Goal: Task Accomplishment & Management: Manage account settings

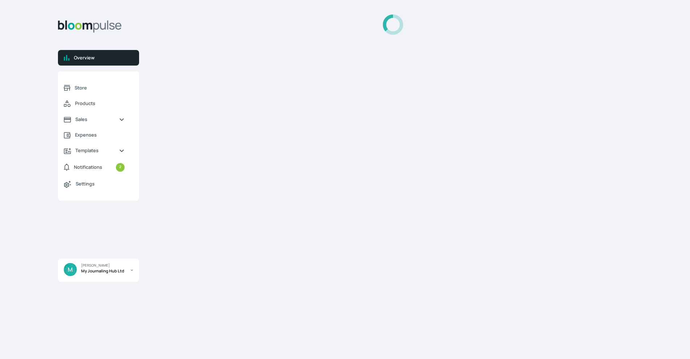
select select "2025"
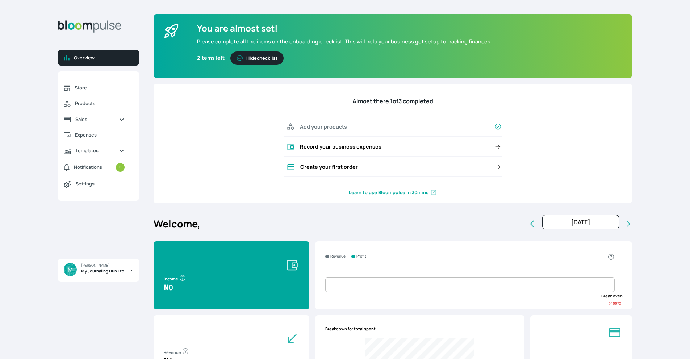
click at [498, 145] on icon at bounding box center [498, 146] width 7 height 7
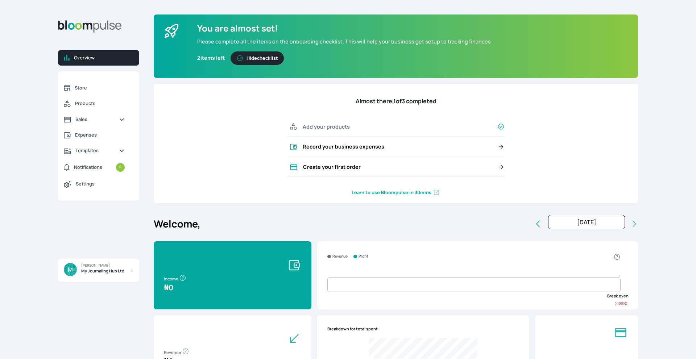
select select "[DATE]T00:00:00Z"
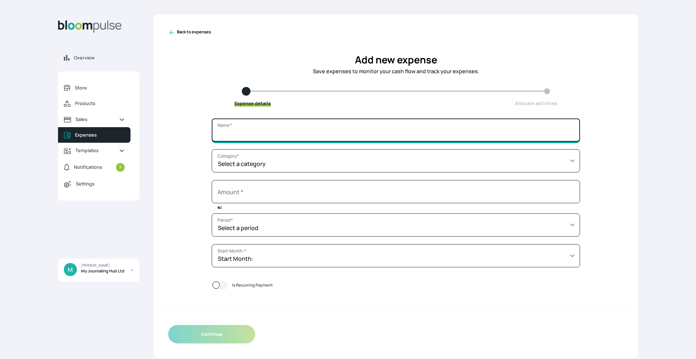
click at [400, 131] on input "Name *" at bounding box center [396, 129] width 368 height 23
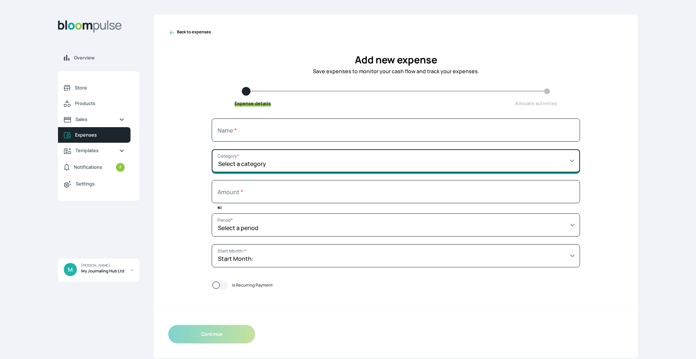
click at [408, 166] on select "Select a category SALARY RENT MARKETING TOOLS & EQUIPMENTS UTILITY BILLS OTHER" at bounding box center [396, 160] width 368 height 23
select select "SALARY"
click at [212, 149] on select "Select a category SALARY RENT MARKETING TOOLS & EQUIPMENTS UTILITY BILLS OTHER" at bounding box center [396, 160] width 368 height 23
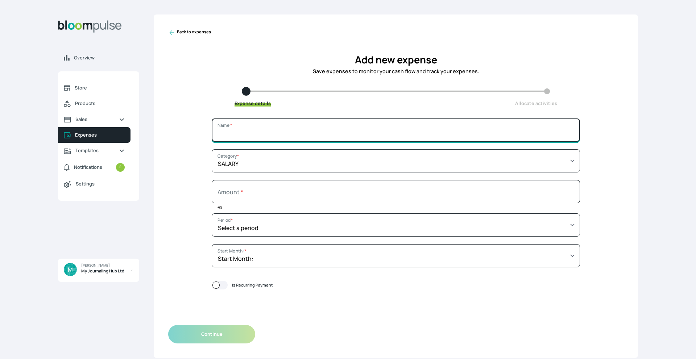
click at [413, 131] on input "Name *" at bounding box center [396, 129] width 368 height 23
type input "[PERSON_NAME]"
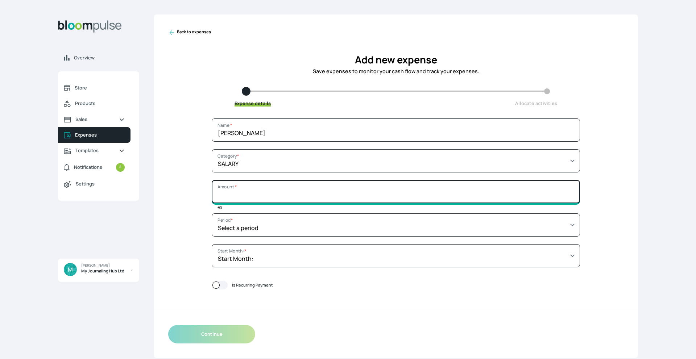
click at [338, 191] on input "Amount *" at bounding box center [396, 191] width 368 height 23
type input "15000"
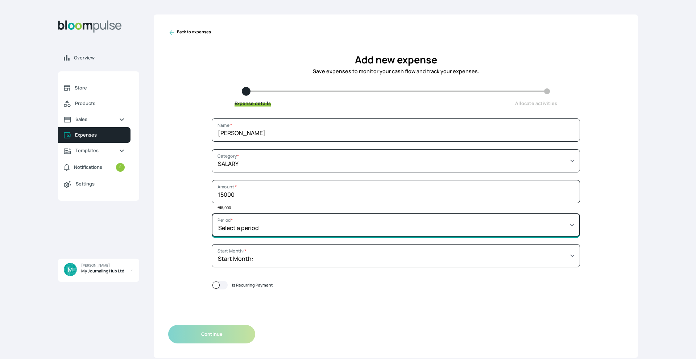
click at [341, 224] on select "Select a period 1 month 3 months 6 months 9 months 1 year 2 years 3 years 4 yea…" at bounding box center [396, 224] width 368 height 23
select select "MONTH"
click at [212, 213] on select "Select a period 1 month 3 months 6 months 9 months 1 year 2 years 3 years 4 yea…" at bounding box center [396, 224] width 368 height 23
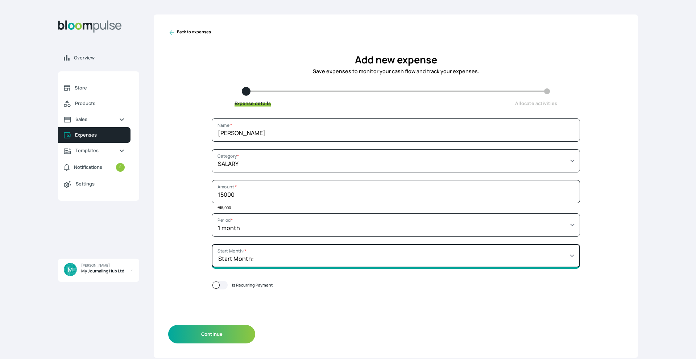
click at [314, 257] on select "Start Month: [DATE] [DATE] [DATE] [DATE] [DATE] [DATE] [DATE] [DATE] [DATE] [DA…" at bounding box center [396, 255] width 368 height 23
click at [212, 244] on select "Start Month: [DATE] [DATE] [DATE] [DATE] [DATE] [DATE] [DATE] [DATE] [DATE] [DA…" at bounding box center [396, 255] width 368 height 23
click at [303, 263] on select "Start Month: [DATE] [DATE] [DATE] [DATE] [DATE] [DATE] [DATE] [DATE] [DATE] [DA…" at bounding box center [396, 255] width 368 height 23
select select "[DATE]T00:00:00Z"
click at [212, 244] on select "Start Month: [DATE] [DATE] [DATE] [DATE] [DATE] [DATE] [DATE] [DATE] [DATE] [DA…" at bounding box center [396, 255] width 368 height 23
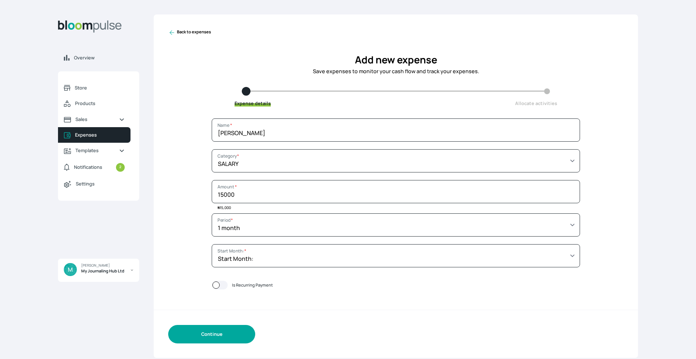
click at [233, 335] on button "Continue" at bounding box center [211, 334] width 87 height 18
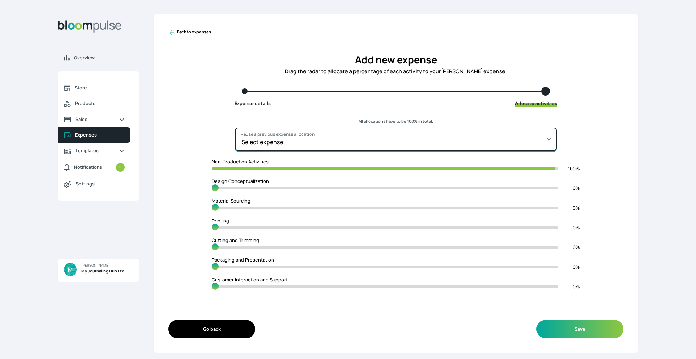
click at [534, 138] on select "Select expense" at bounding box center [396, 139] width 322 height 23
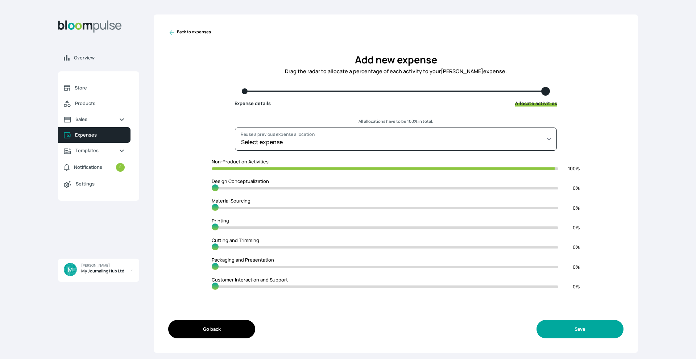
click at [590, 325] on button "Save" at bounding box center [579, 329] width 87 height 18
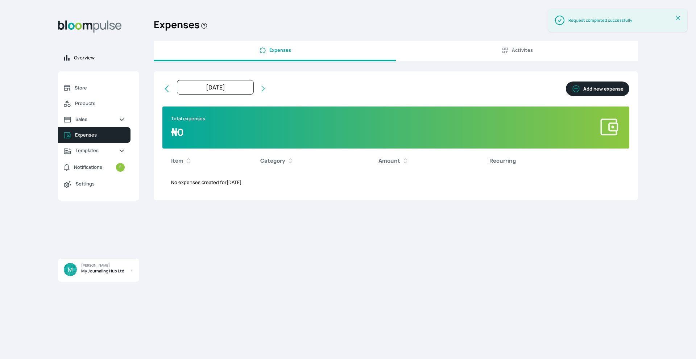
click at [85, 59] on span "Overview" at bounding box center [103, 57] width 59 height 7
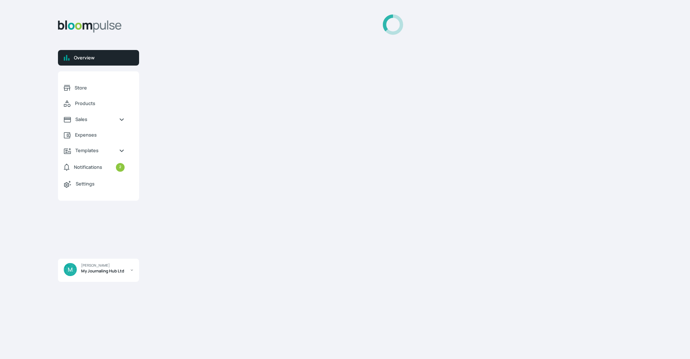
select select "2025"
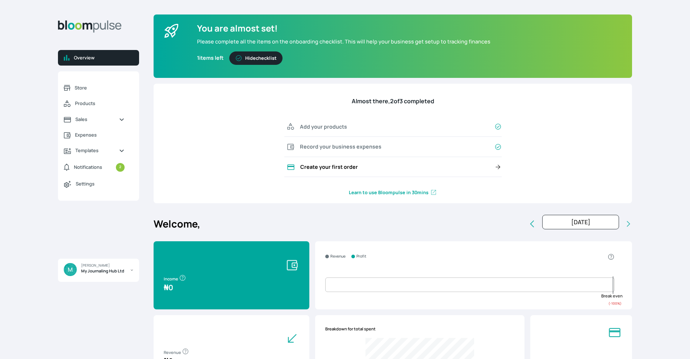
click at [497, 169] on icon at bounding box center [498, 166] width 7 height 7
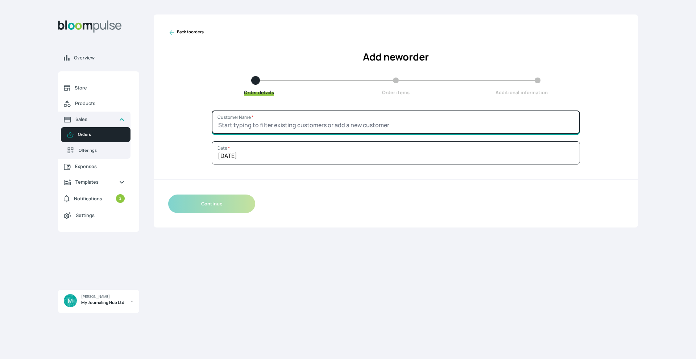
click at [410, 133] on input "Customer Name *" at bounding box center [396, 122] width 368 height 23
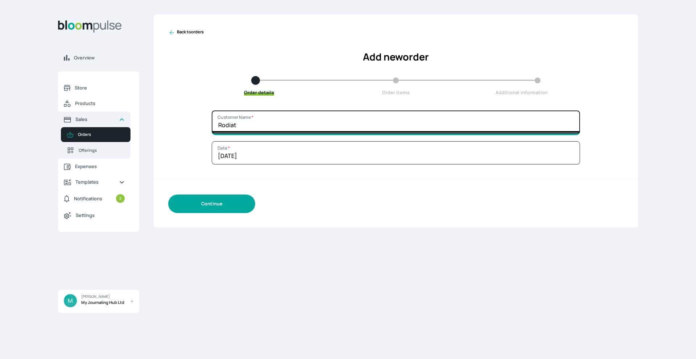
type input "Rodiat"
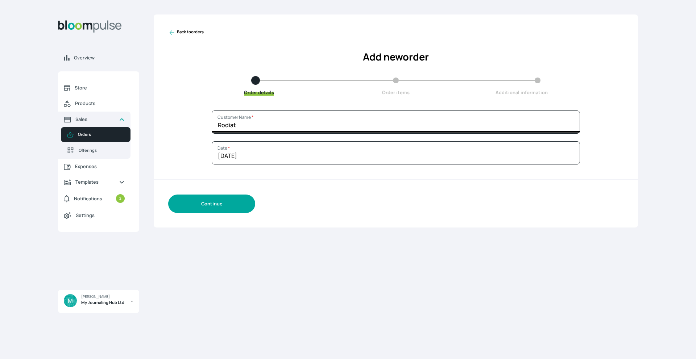
click at [237, 205] on button "Continue" at bounding box center [211, 204] width 87 height 18
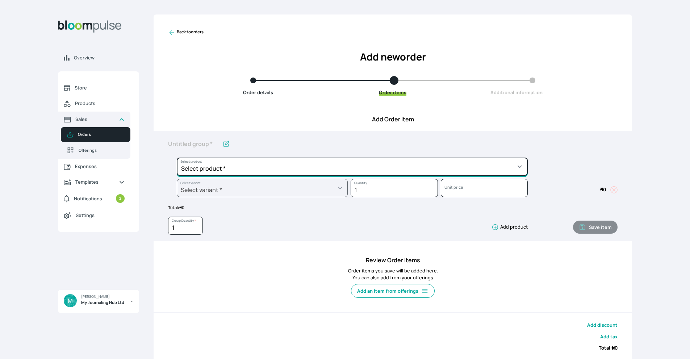
click at [300, 170] on select "Select product * My Gratitude Journal My Gratitude Moments My Prayer Journal" at bounding box center [352, 167] width 351 height 18
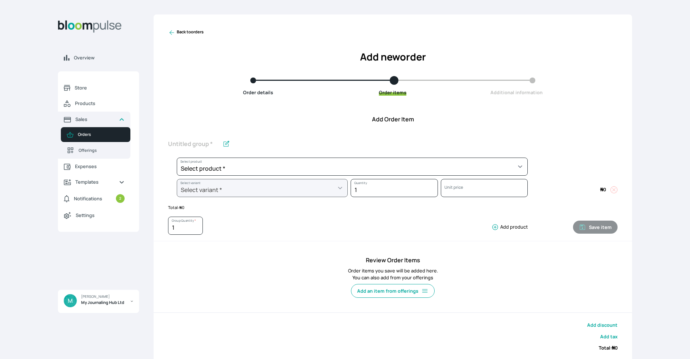
click at [303, 226] on div "1 Group Quantity * Add product" at bounding box center [348, 227] width 360 height 21
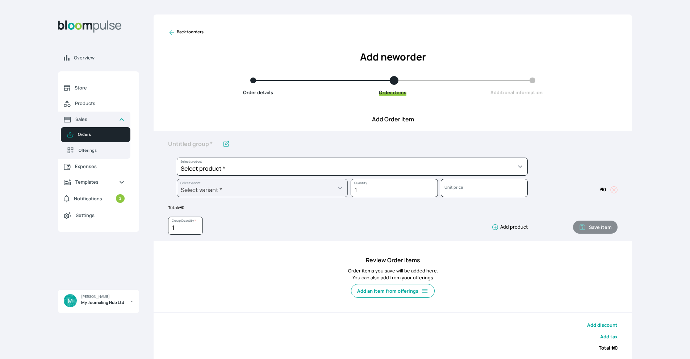
click at [517, 226] on button "Add product" at bounding box center [508, 227] width 39 height 7
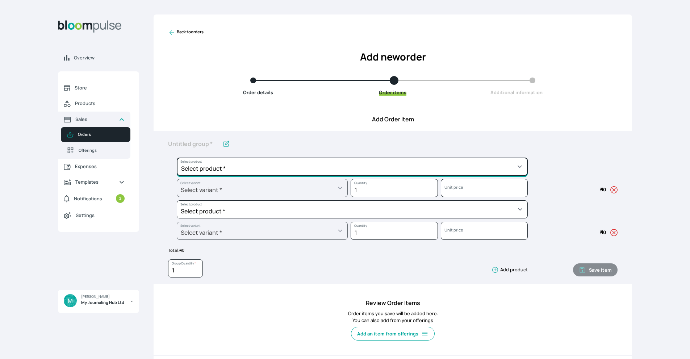
click at [298, 171] on select "Select product * My Gratitude Journal My Gratitude Moments My Prayer Journal" at bounding box center [352, 167] width 351 height 18
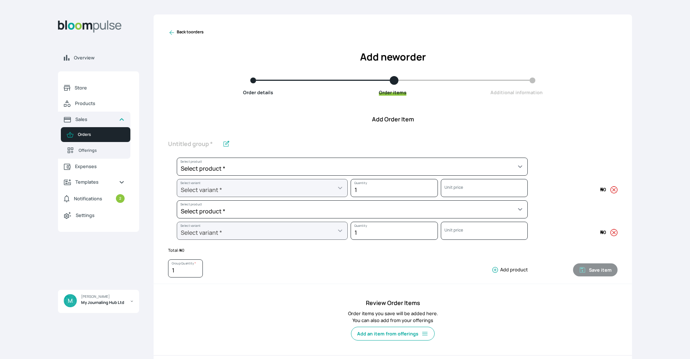
click at [262, 293] on div "Review Order Items Order items you save will be added here. You can also add fr…" at bounding box center [393, 323] width 479 height 65
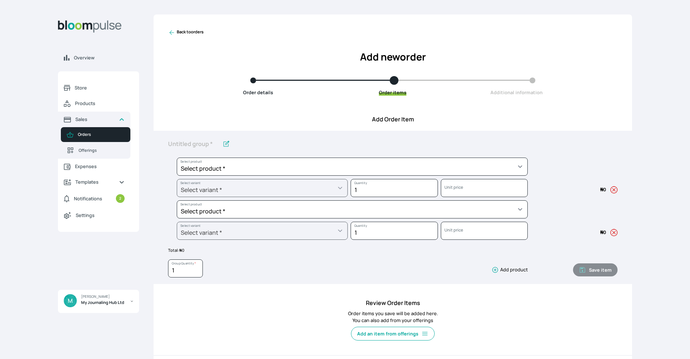
click at [615, 234] on icon "button" at bounding box center [614, 232] width 7 height 7
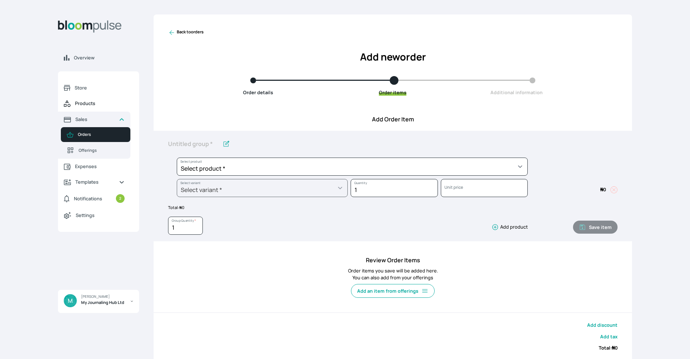
click at [98, 103] on span "Products" at bounding box center [100, 103] width 50 height 7
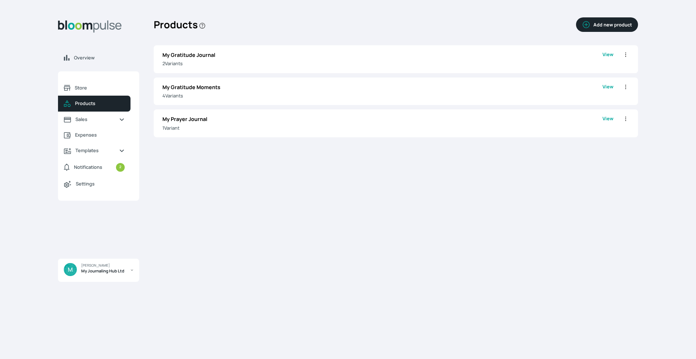
click at [602, 25] on button "Add new product" at bounding box center [607, 24] width 62 height 14
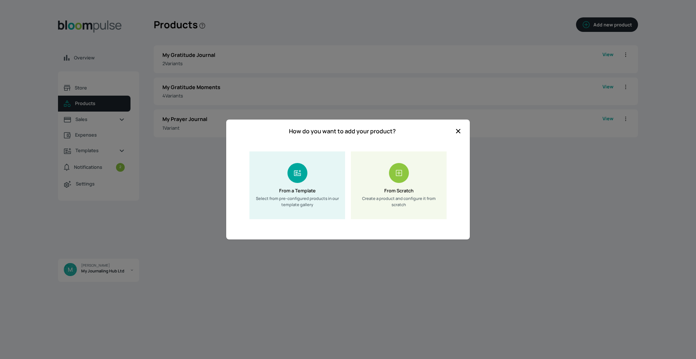
click at [396, 179] on rect at bounding box center [399, 173] width 20 height 20
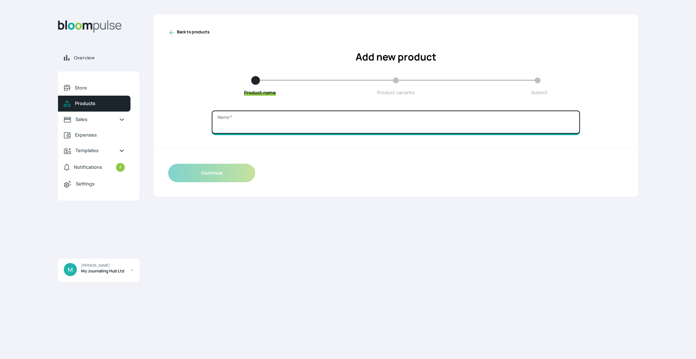
click at [338, 123] on input "Name *" at bounding box center [396, 122] width 368 height 23
type input "My [DEMOGRAPHIC_DATA] Study Journal"
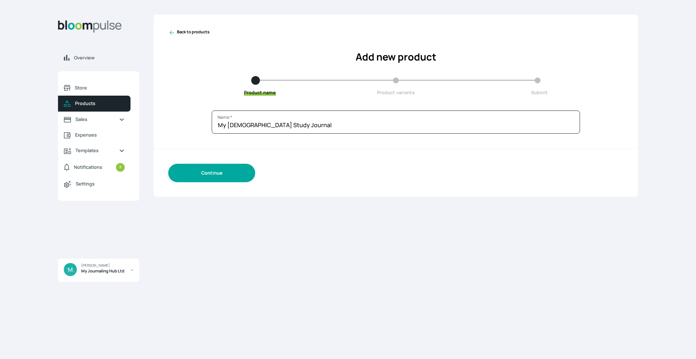
click at [203, 181] on button "Continue" at bounding box center [211, 173] width 87 height 18
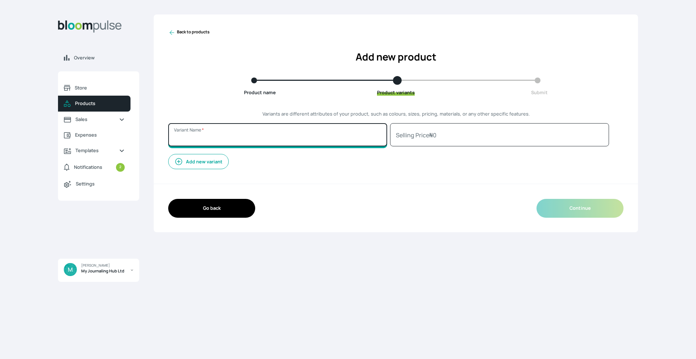
click at [270, 136] on input "Variant Name *" at bounding box center [277, 134] width 219 height 23
type input "Beige"
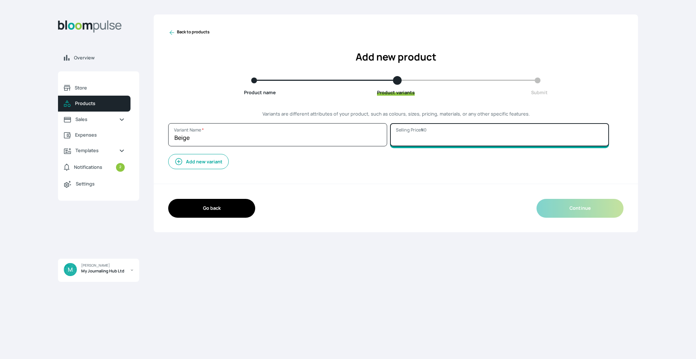
click at [408, 136] on input "Selling Price ₦ 0" at bounding box center [499, 134] width 219 height 23
type input "7000"
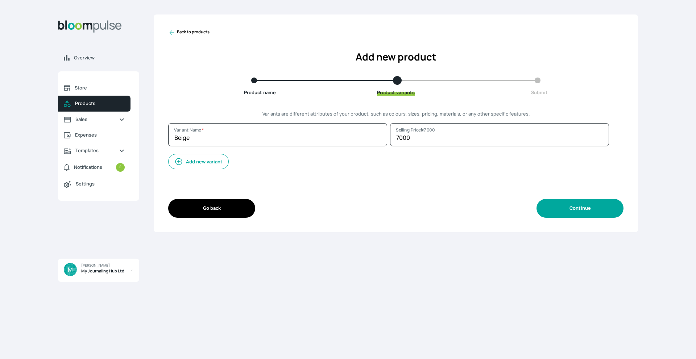
click at [590, 211] on button "Continue" at bounding box center [579, 208] width 87 height 18
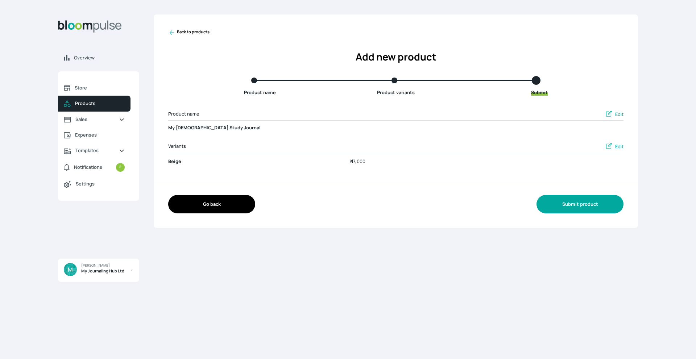
click at [578, 207] on button "Submit product" at bounding box center [579, 204] width 87 height 18
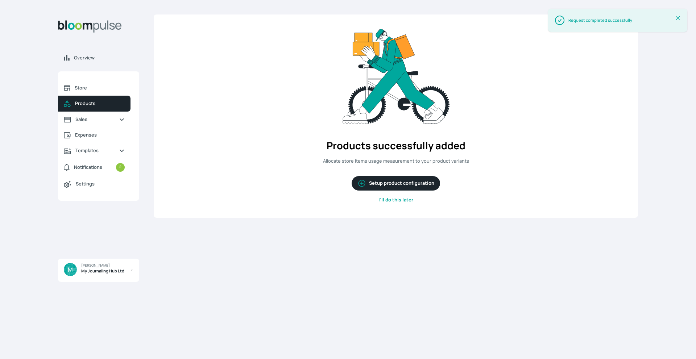
click at [391, 182] on button "Setup product configuration" at bounding box center [396, 183] width 88 height 14
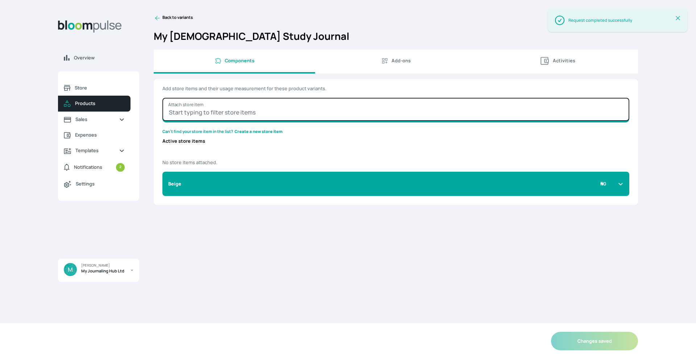
click at [337, 109] on input "Attach store item" at bounding box center [395, 109] width 467 height 23
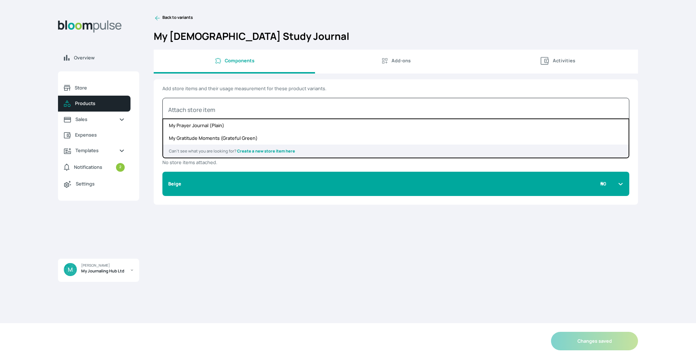
click at [276, 207] on form "Add store items and their usage measurement for these product variants. Attach …" at bounding box center [396, 171] width 484 height 184
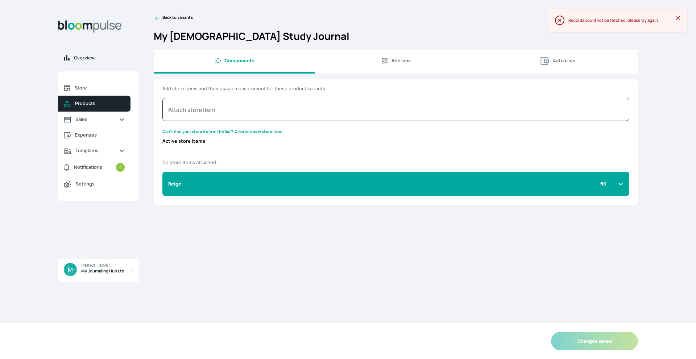
click at [87, 57] on span "Overview" at bounding box center [103, 57] width 59 height 7
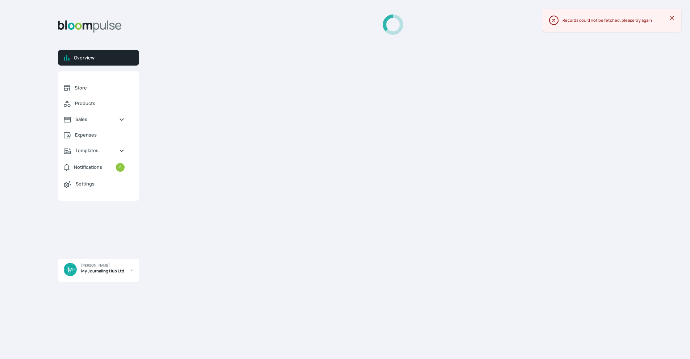
select select "2025"
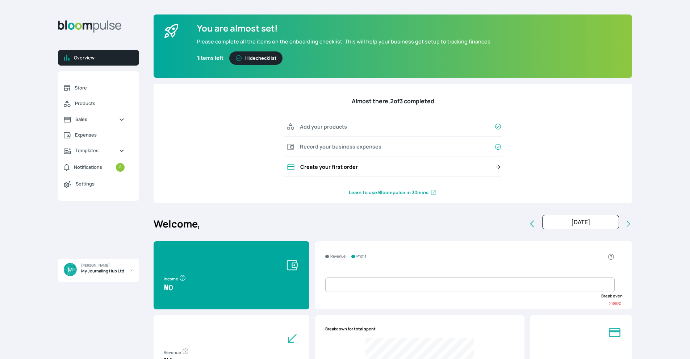
click at [499, 167] on icon at bounding box center [498, 167] width 5 height 5
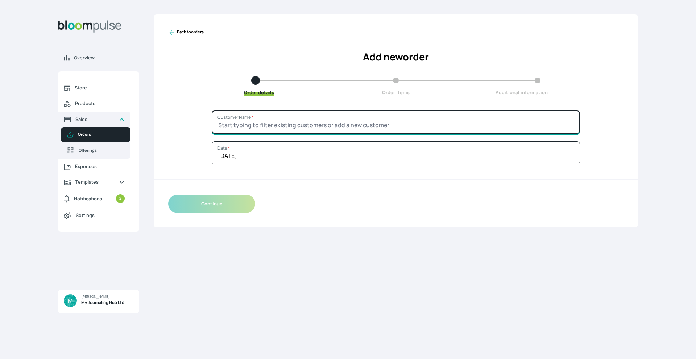
click at [397, 130] on input "Customer Name *" at bounding box center [396, 122] width 368 height 23
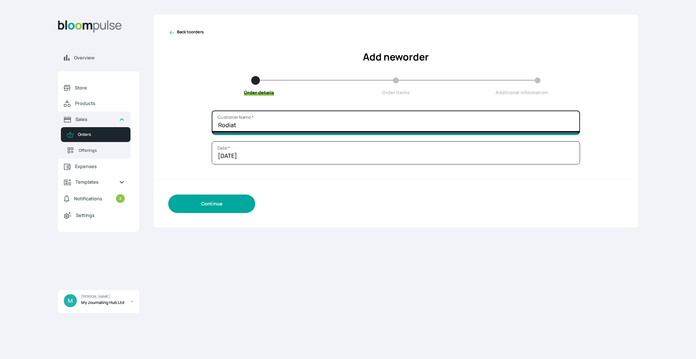
type input "Rodiat"
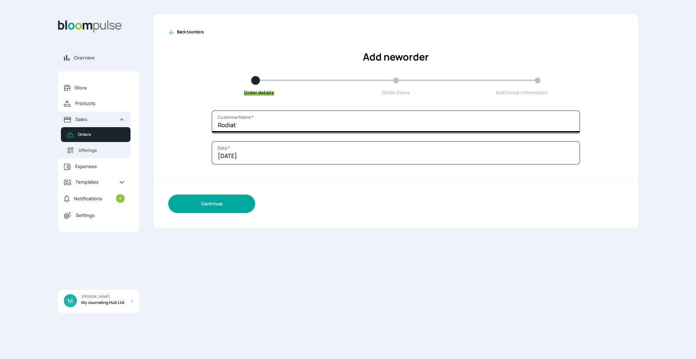
click at [215, 209] on button "Continue" at bounding box center [211, 204] width 87 height 18
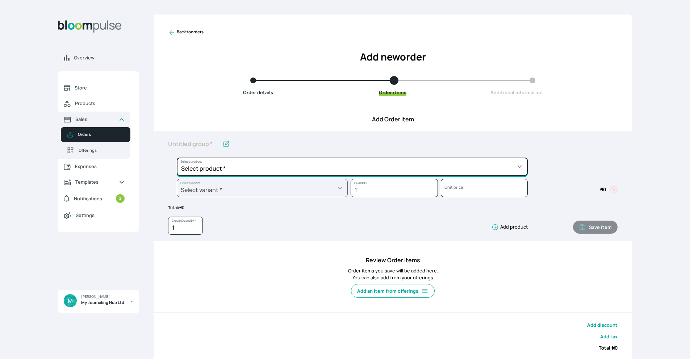
click at [324, 160] on select "Select product * My [DEMOGRAPHIC_DATA] Study Journal My Gratitude Journal My Gr…" at bounding box center [352, 167] width 351 height 18
select select "d8f747e4-54f1-48a4-bda0-9e887a28324d"
click at [177, 158] on select "Select product * My [DEMOGRAPHIC_DATA] Study Journal My Gratitude Journal My Gr…" at bounding box center [352, 167] width 351 height 18
type input "My [DEMOGRAPHIC_DATA] Study Journal"
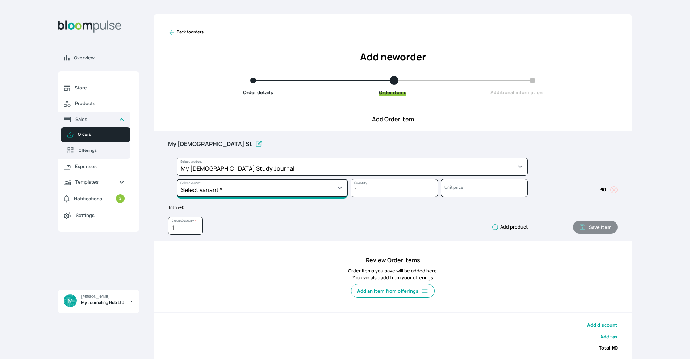
click at [269, 192] on select "Select variant * Beige" at bounding box center [262, 188] width 171 height 18
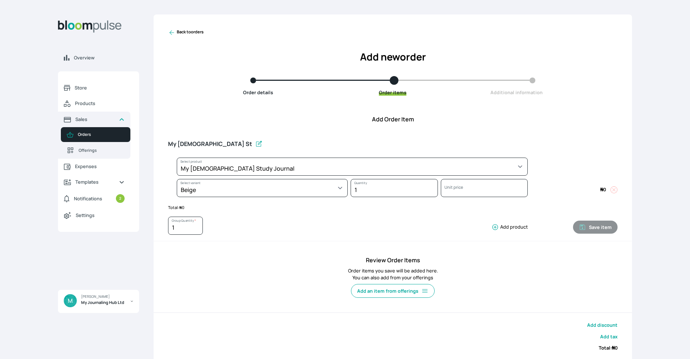
select select "d8f747e4-54f1-48a4-bda0-9e887a28324d"
select select "6e6fadd9-85ba-4656-8eea-eb2eca069eaa"
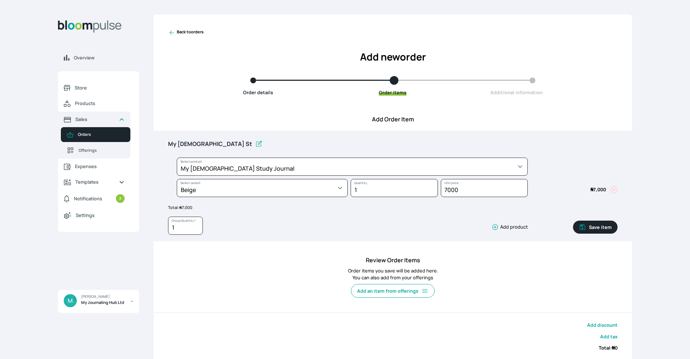
click at [603, 228] on button "Save item" at bounding box center [595, 227] width 45 height 13
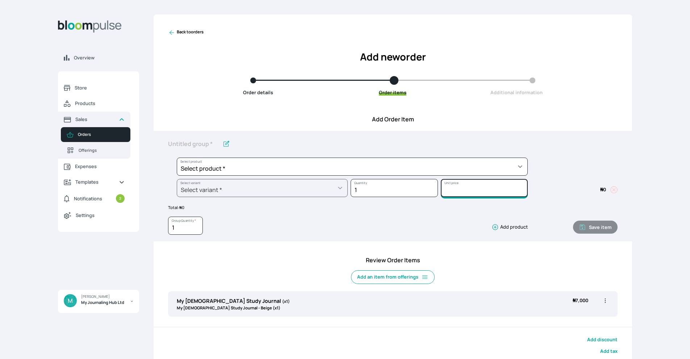
click at [500, 190] on input "Unit price" at bounding box center [484, 188] width 87 height 18
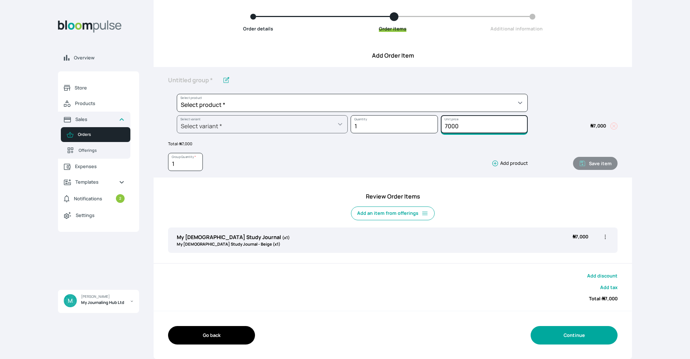
type input "7000"
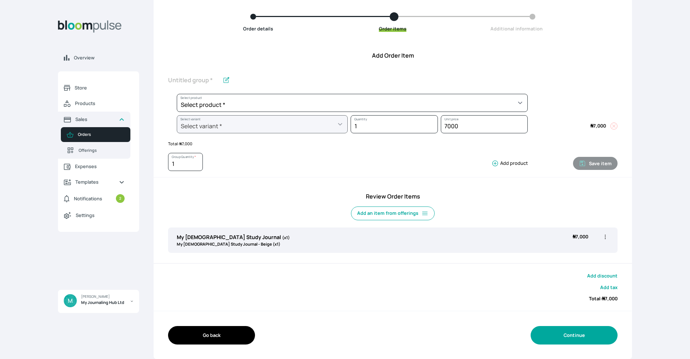
click at [568, 336] on button "Continue" at bounding box center [574, 335] width 87 height 18
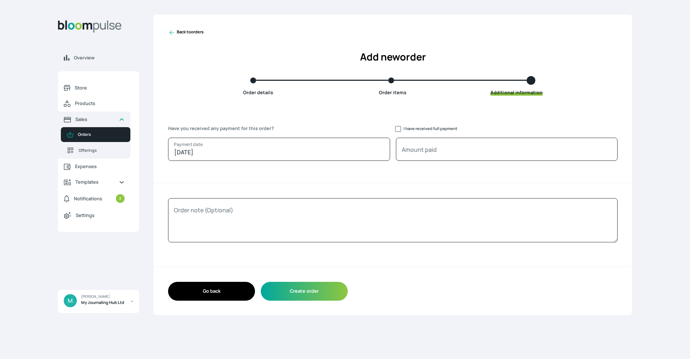
scroll to position [0, 0]
click at [402, 129] on input "I have received full payment" at bounding box center [401, 129] width 6 height 6
checkbox input "true"
type input "7000"
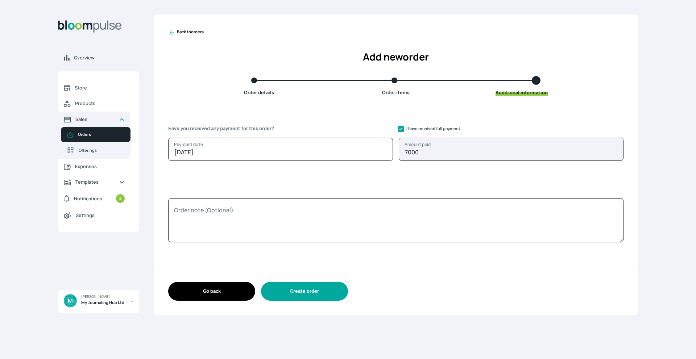
click at [303, 286] on button "Create order" at bounding box center [304, 291] width 87 height 18
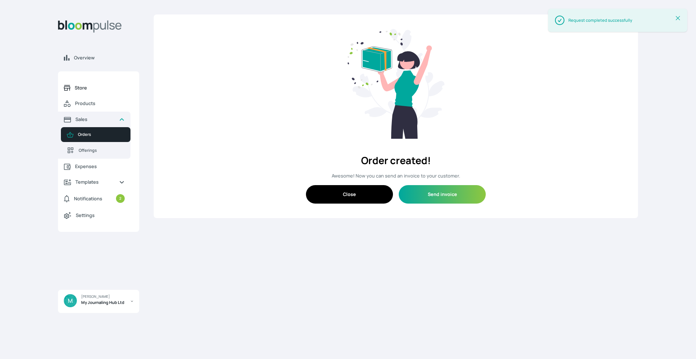
click at [87, 91] on span "Store" at bounding box center [100, 87] width 50 height 7
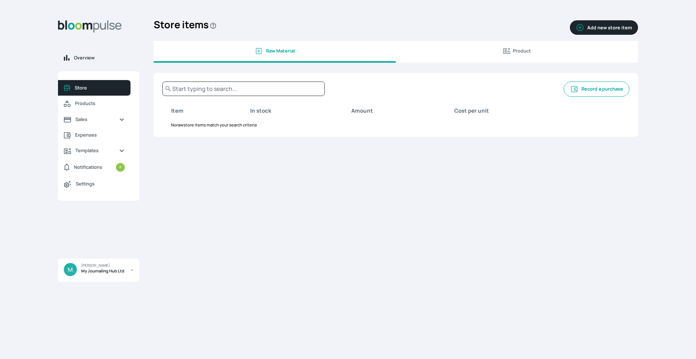
click at [91, 57] on span "Overview" at bounding box center [103, 57] width 59 height 7
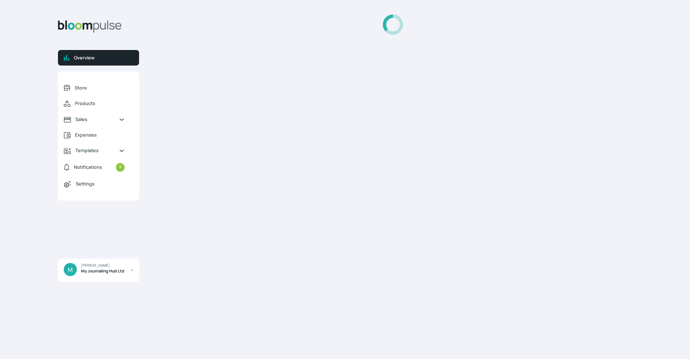
select select "2025"
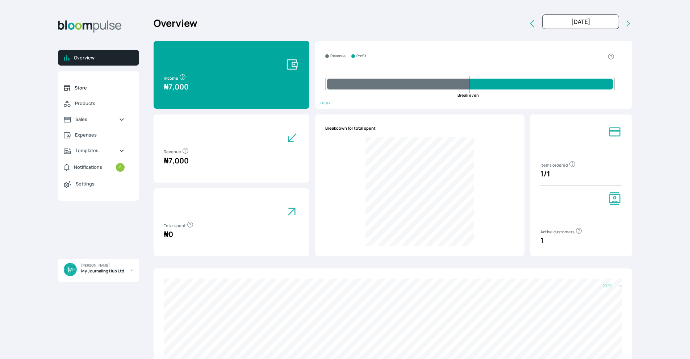
click at [96, 87] on span "Store" at bounding box center [100, 87] width 50 height 7
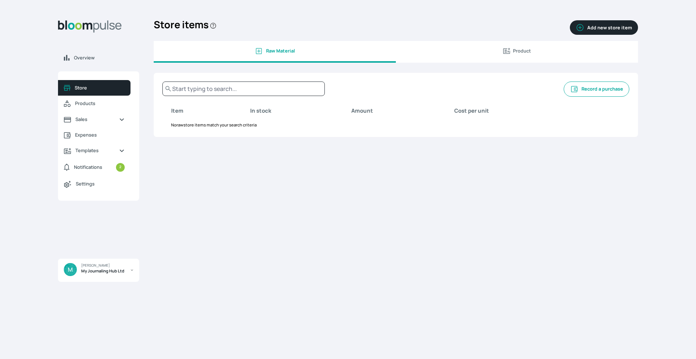
click at [514, 51] on span "Product" at bounding box center [522, 50] width 18 height 7
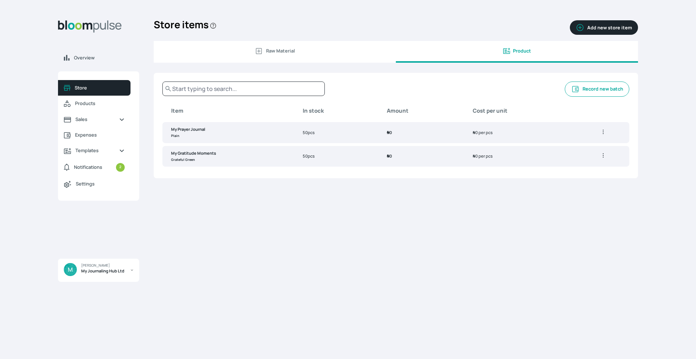
click at [591, 28] on button "Add new store item" at bounding box center [604, 27] width 68 height 14
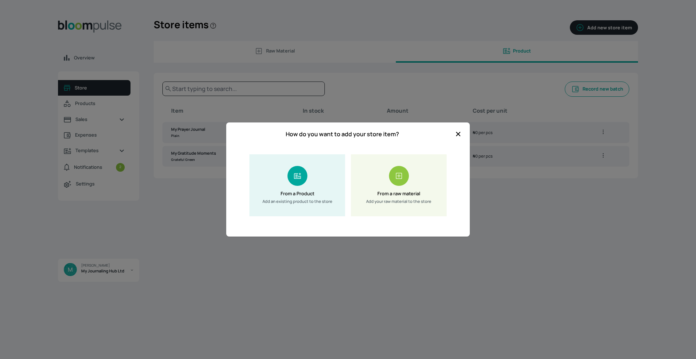
click at [310, 166] on div "From a Product Add an existing product to the store" at bounding box center [297, 185] width 96 height 62
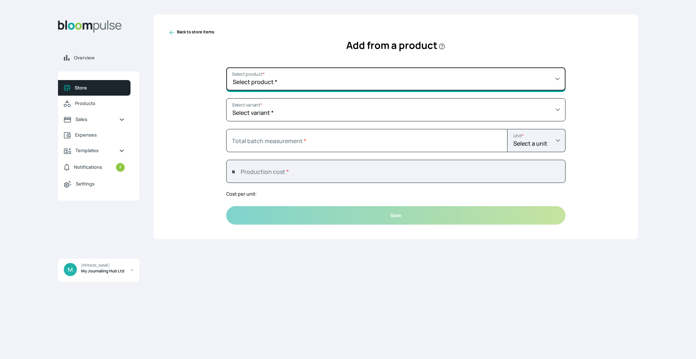
click at [304, 82] on select "Select product * My [DEMOGRAPHIC_DATA] Study Journal My Gratitude Journal My Gr…" at bounding box center [395, 78] width 339 height 23
select select "d8f747e4-54f1-48a4-bda0-9e887a28324d"
click at [226, 67] on select "Select product * My [DEMOGRAPHIC_DATA] Study Journal My Gratitude Journal My Gr…" at bounding box center [395, 78] width 339 height 23
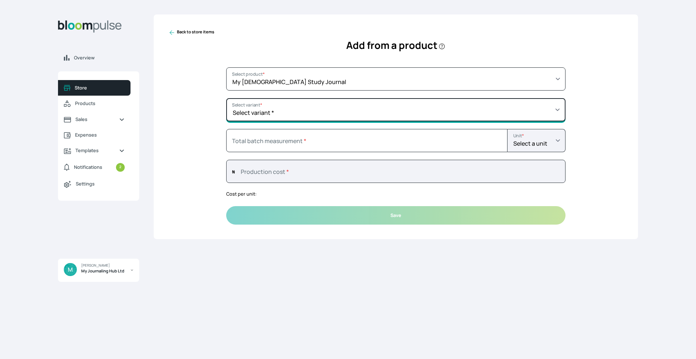
click at [305, 107] on select "Select variant * Beige" at bounding box center [395, 109] width 339 height 23
select select "6e6fadd9-85ba-4656-8eea-eb2eca069eaa"
click at [226, 98] on select "Select variant * Beige" at bounding box center [395, 109] width 339 height 23
type input "0"
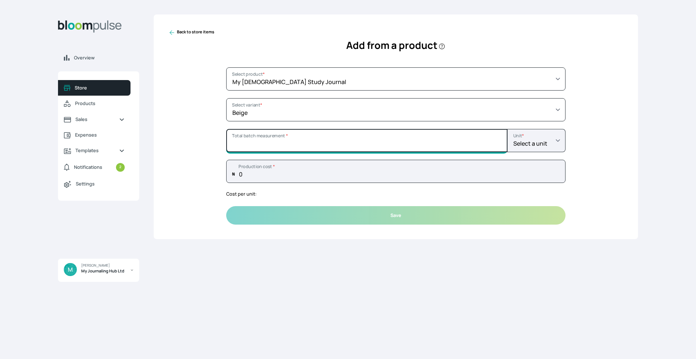
click at [303, 144] on input "Total batch measurement *" at bounding box center [366, 140] width 281 height 23
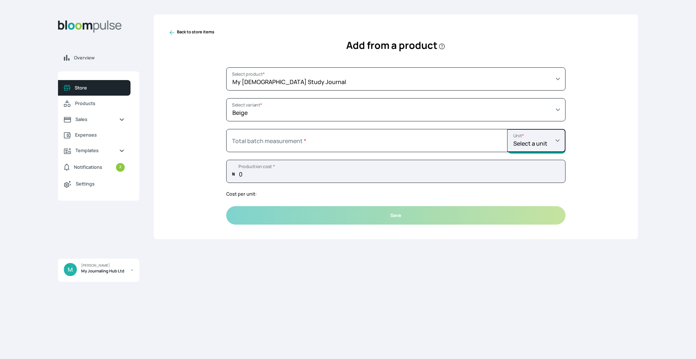
type input "0"
click at [561, 139] on select "Select a unit Length: m Length: cm Length: ft Length: in Length: yd Weight: kg …" at bounding box center [536, 140] width 58 height 23
select select "PIECE"
click at [507, 129] on select "Select a unit Length: m Length: cm Length: ft Length: in Length: yd Weight: kg …" at bounding box center [536, 140] width 58 height 23
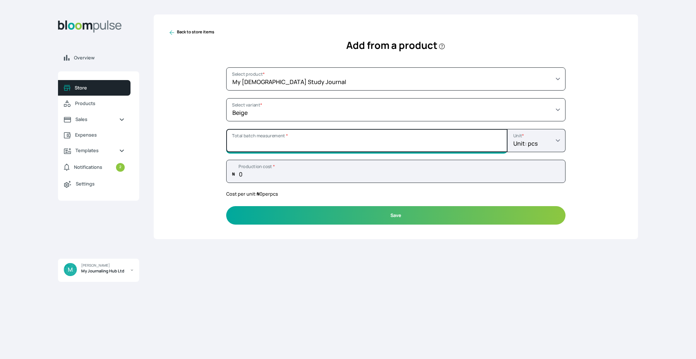
click at [390, 150] on input "Total batch measurement *" at bounding box center [366, 140] width 281 height 23
type input "100"
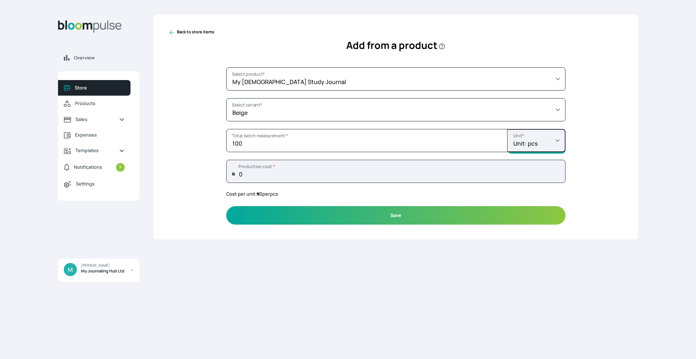
click at [560, 141] on select "Select a unit Length: m Length: cm Length: ft Length: in Length: yd Weight: kg …" at bounding box center [536, 140] width 58 height 23
click at [606, 150] on div "Back to store items Add from a product Select product * My [DEMOGRAPHIC_DATA] S…" at bounding box center [396, 126] width 484 height 225
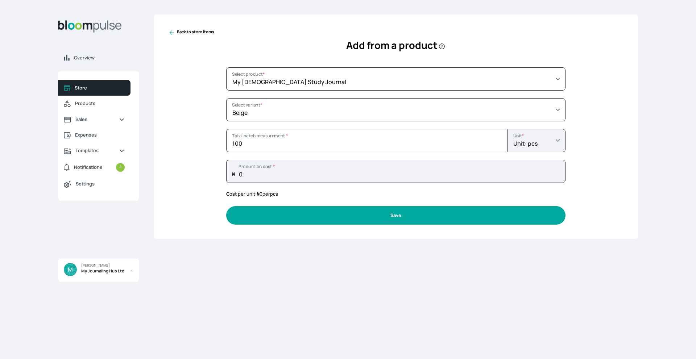
click at [439, 213] on button "Save" at bounding box center [395, 215] width 339 height 18
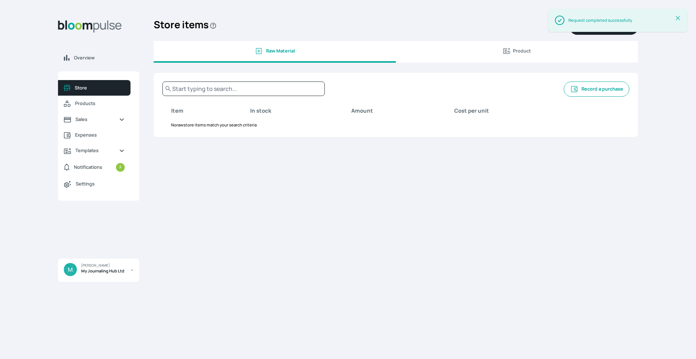
click at [520, 54] on span "Product" at bounding box center [522, 50] width 18 height 7
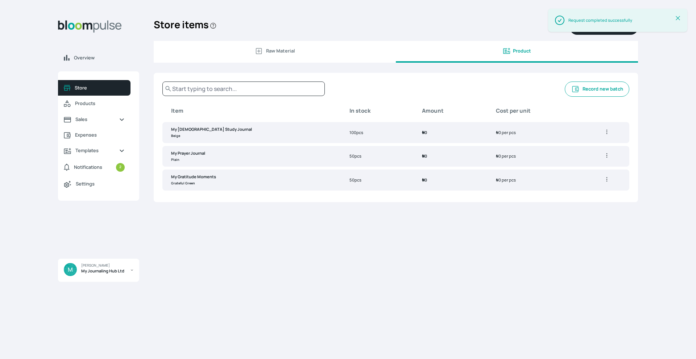
click at [603, 131] on icon "button" at bounding box center [606, 131] width 7 height 7
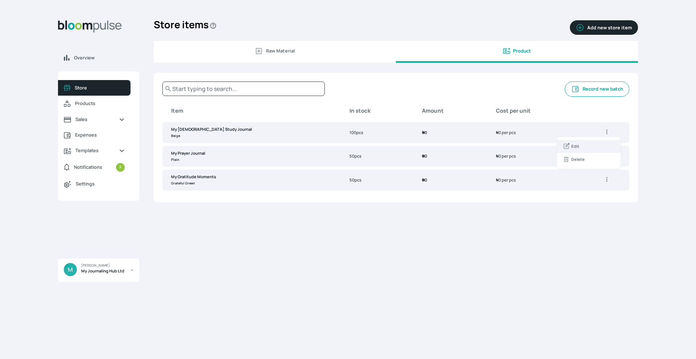
click at [588, 145] on span "Edit" at bounding box center [588, 146] width 52 height 7
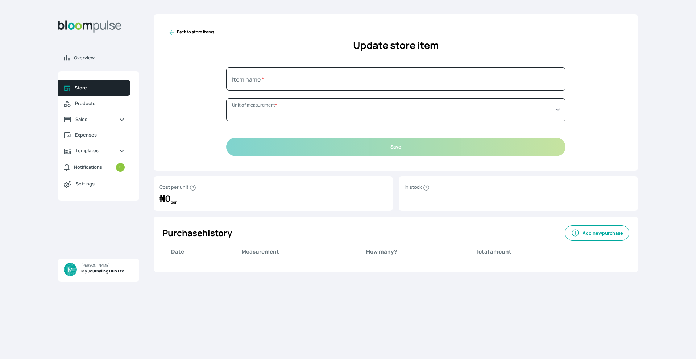
type input "My [DEMOGRAPHIC_DATA] Study Journal (Beige)"
select select "PIECE"
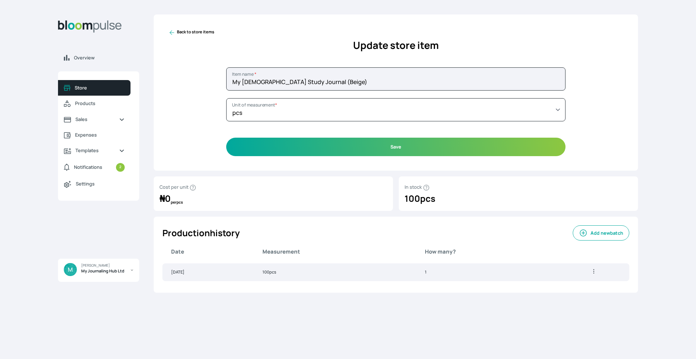
click at [597, 275] on div "Delete" at bounding box center [593, 272] width 53 height 9
click at [597, 271] on icon "button" at bounding box center [593, 271] width 7 height 7
click at [249, 203] on div "₦ 0 per pcs" at bounding box center [273, 198] width 228 height 13
click at [192, 187] on icon "button" at bounding box center [192, 188] width 7 height 8
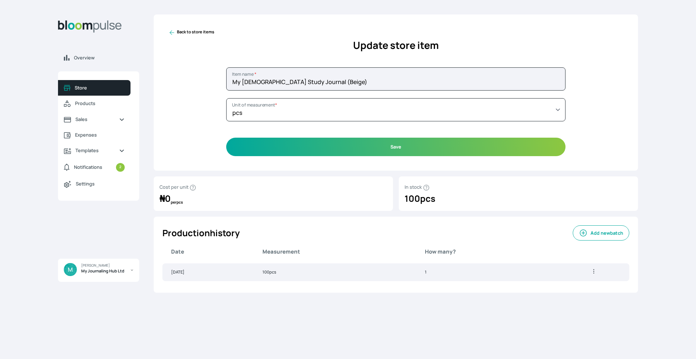
click at [197, 129] on div "Back to store items Update store item My [DEMOGRAPHIC_DATA] Study Journal (Beig…" at bounding box center [396, 92] width 484 height 156
click at [107, 135] on span "Expenses" at bounding box center [100, 135] width 50 height 7
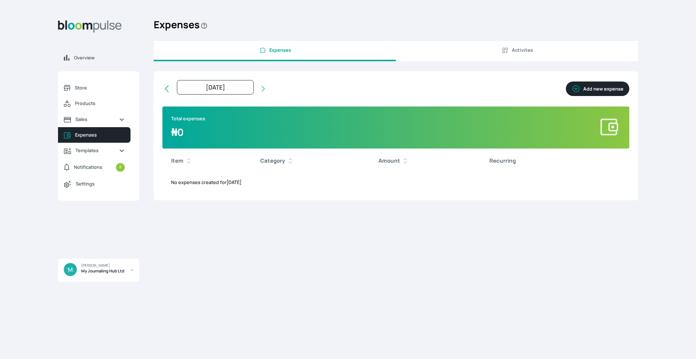
click at [517, 49] on span "Activites" at bounding box center [522, 50] width 21 height 7
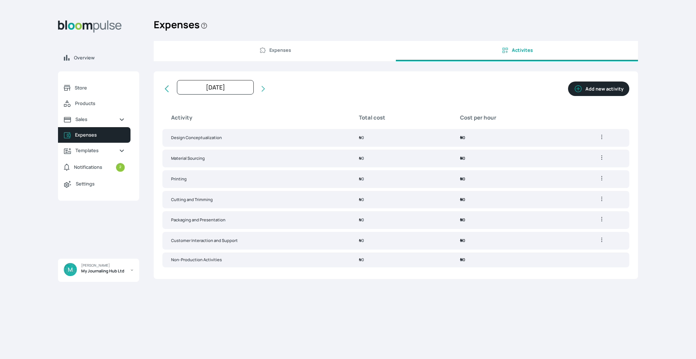
click at [602, 179] on icon "button" at bounding box center [601, 178] width 7 height 7
click at [508, 93] on div "[DATE] [DATE] Last month Last 3 months Last 6 months Last 9 months Last year La…" at bounding box center [395, 93] width 467 height 26
click at [279, 51] on span "Expenses" at bounding box center [280, 50] width 22 height 7
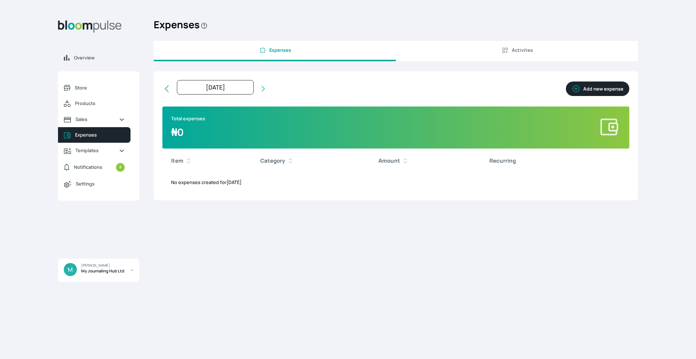
click at [590, 92] on button "Add new expense" at bounding box center [597, 89] width 63 height 14
select select "[DATE]T00:00:00Z"
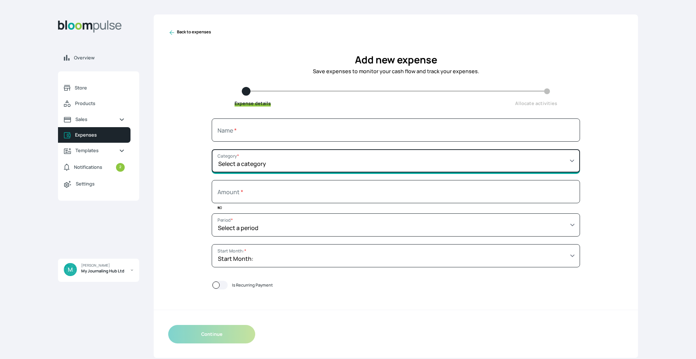
click at [438, 159] on select "Select a category SALARY RENT MARKETING TOOLS & EQUIPMENTS UTILITY BILLS OTHER" at bounding box center [396, 160] width 368 height 23
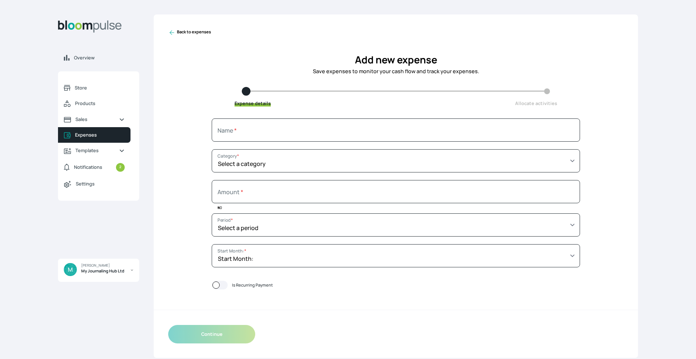
click at [172, 31] on icon at bounding box center [171, 32] width 7 height 7
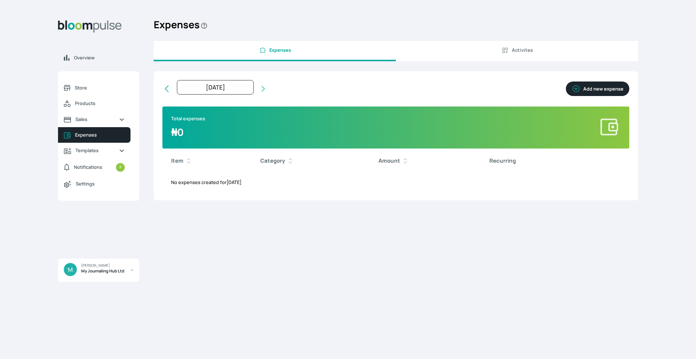
click at [132, 269] on icon "Sidebar" at bounding box center [131, 270] width 3 height 6
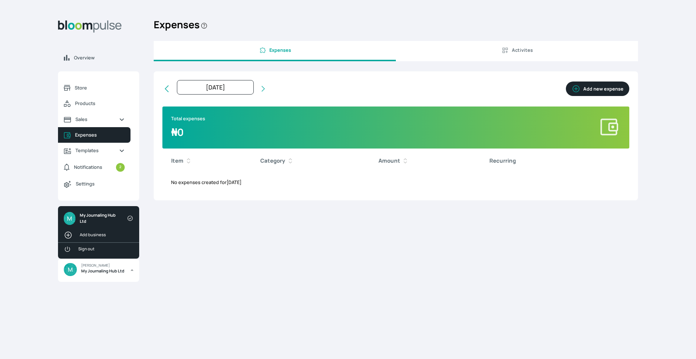
click at [202, 245] on div "Expenses Expenses Activites [DATE] [DATE] Last month Last 3 months Last 6 month…" at bounding box center [396, 182] width 484 height 336
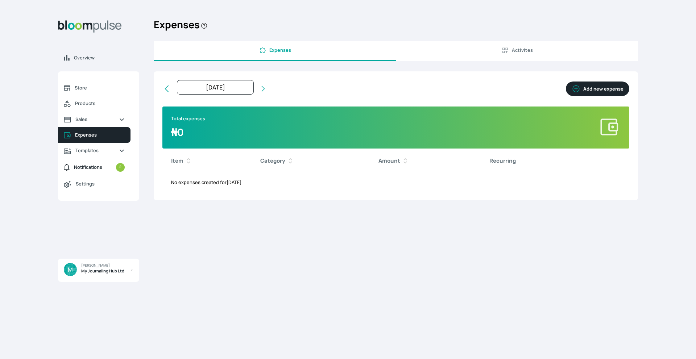
click at [102, 167] on span "Notifications" at bounding box center [88, 167] width 28 height 7
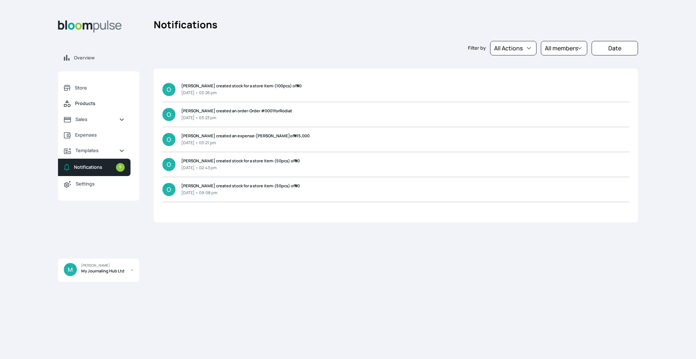
click at [88, 104] on span "Products" at bounding box center [100, 103] width 50 height 7
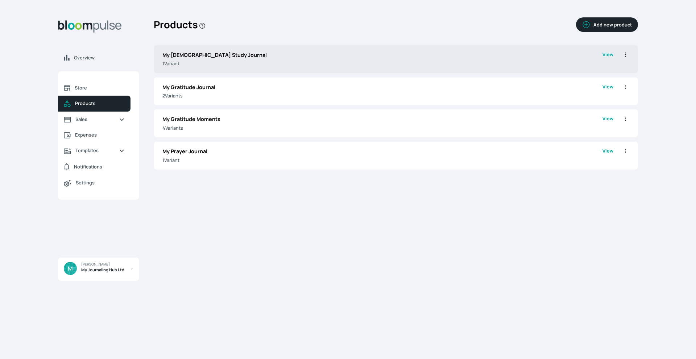
click at [625, 54] on icon "button" at bounding box center [625, 54] width 7 height 7
click at [594, 70] on span "Edit" at bounding box center [597, 69] width 52 height 7
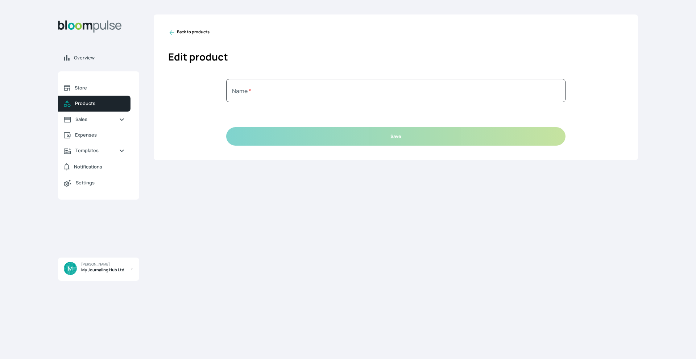
type input "My [DEMOGRAPHIC_DATA] Study Journal"
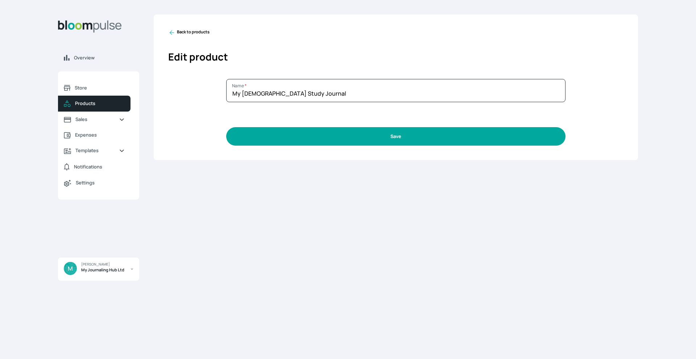
click at [291, 142] on button "Save" at bounding box center [395, 136] width 339 height 18
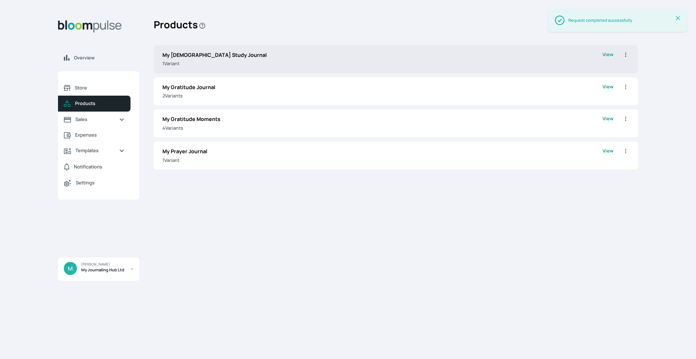
click at [308, 69] on div "My [DEMOGRAPHIC_DATA] Study Journal 1 Variant View Edit Clone Delete" at bounding box center [396, 59] width 484 height 28
click at [610, 56] on link "View" at bounding box center [607, 59] width 11 height 16
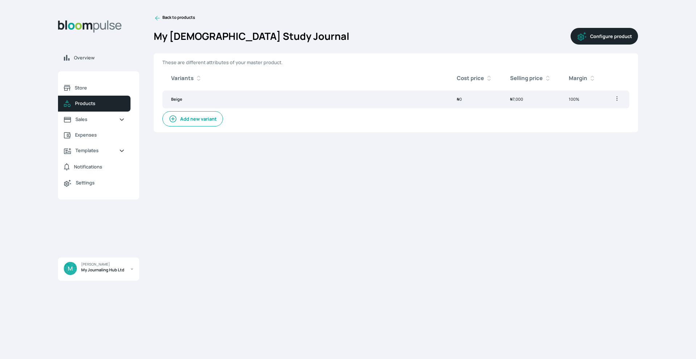
click at [617, 99] on icon "button" at bounding box center [616, 98] width 1 height 4
click at [597, 107] on li "Edit" at bounding box center [589, 113] width 64 height 13
click at [617, 99] on icon "button" at bounding box center [616, 98] width 7 height 7
click at [580, 118] on li "Edit" at bounding box center [589, 113] width 64 height 13
click at [457, 96] on span "₦" at bounding box center [458, 98] width 3 height 5
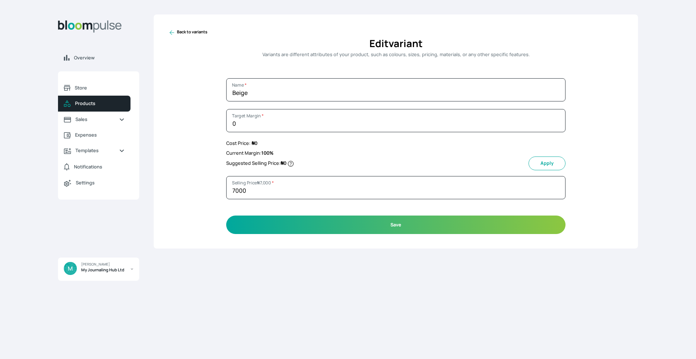
click at [256, 145] on span "₦ 0" at bounding box center [254, 143] width 6 height 7
click at [177, 30] on link "Back to variants" at bounding box center [395, 32] width 455 height 7
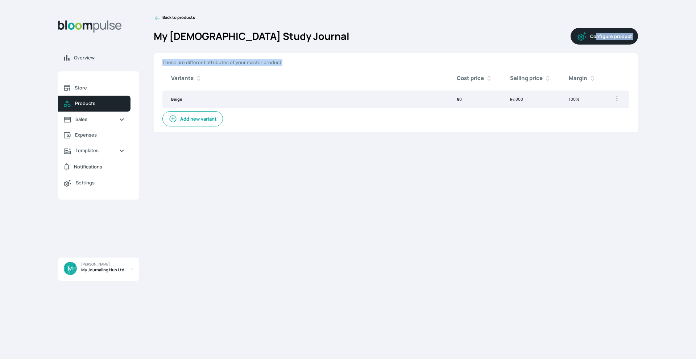
drag, startPoint x: 602, startPoint y: 45, endPoint x: 597, endPoint y: 43, distance: 5.2
click at [597, 43] on div "Back to products My [DEMOGRAPHIC_DATA] Study Journal Configure product These ar…" at bounding box center [396, 73] width 484 height 118
click at [597, 43] on button "Configure product" at bounding box center [603, 36] width 67 height 17
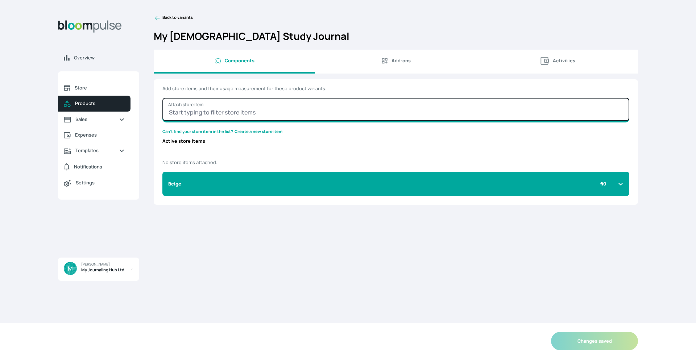
click at [333, 119] on input "Attach store item" at bounding box center [395, 109] width 467 height 23
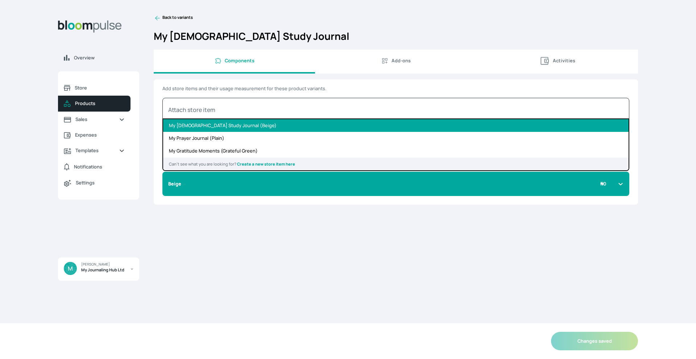
click at [330, 124] on li "My [DEMOGRAPHIC_DATA] Study Journal (Beige)" at bounding box center [395, 125] width 465 height 13
type input "My [DEMOGRAPHIC_DATA] Study Journal (Beige)"
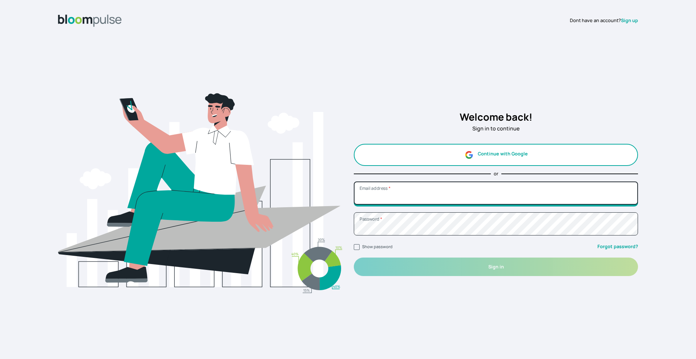
type input "[EMAIL_ADDRESS][DOMAIN_NAME]"
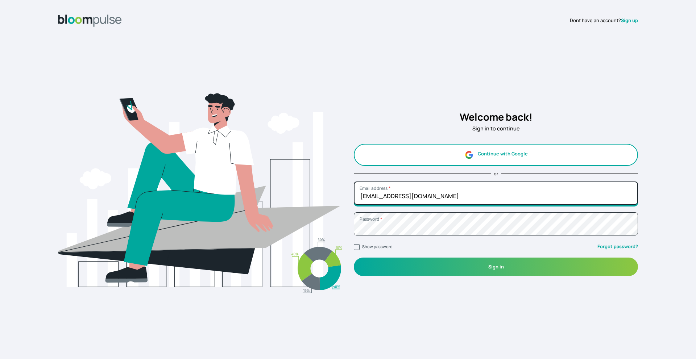
click at [421, 194] on input "funmike038@gmail.com" at bounding box center [496, 193] width 284 height 23
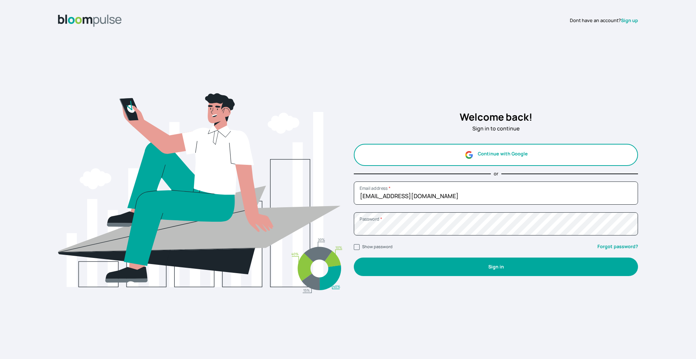
click at [388, 262] on button "Sign in" at bounding box center [496, 267] width 284 height 18
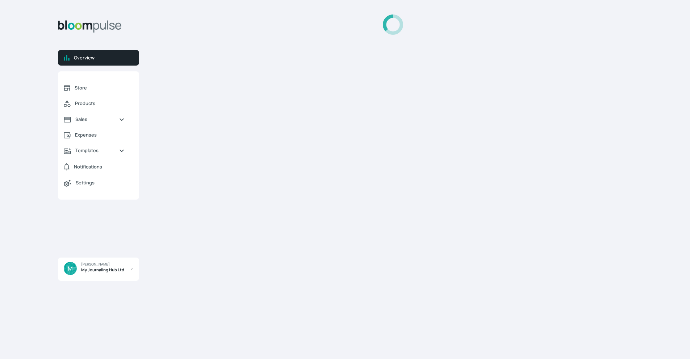
select select "2025"
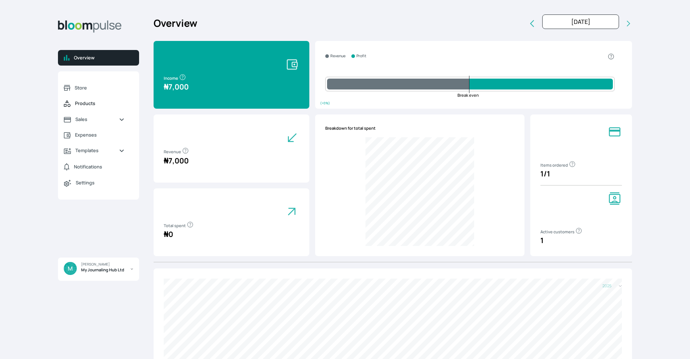
click at [86, 101] on span "Products" at bounding box center [100, 103] width 50 height 7
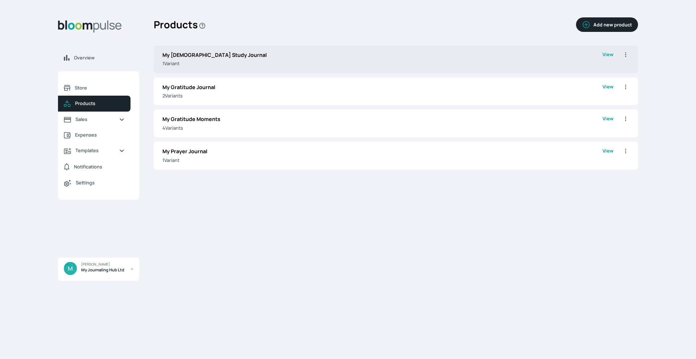
click at [610, 57] on link "View" at bounding box center [607, 59] width 11 height 16
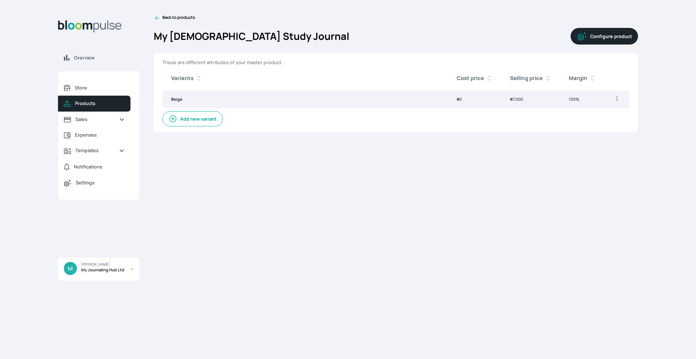
click at [601, 34] on button "Configure product" at bounding box center [603, 36] width 67 height 17
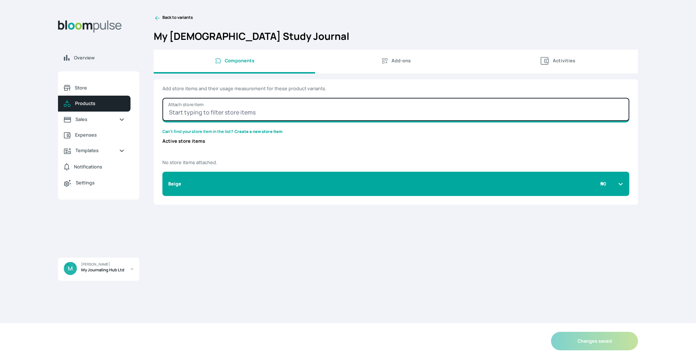
click at [388, 114] on input "Attach store item" at bounding box center [395, 109] width 467 height 23
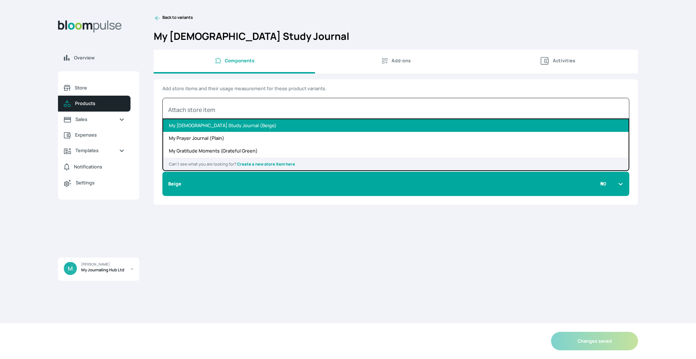
click at [251, 125] on li "My [DEMOGRAPHIC_DATA] Study Journal (Beige)" at bounding box center [395, 125] width 465 height 13
type input "My [DEMOGRAPHIC_DATA] Study Journal (Beige)"
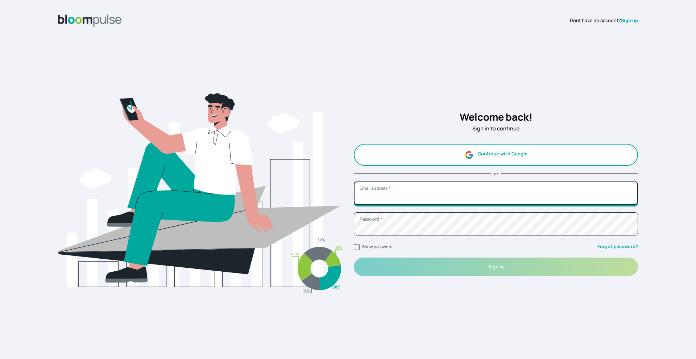
type input "funmike038@gmail.com"
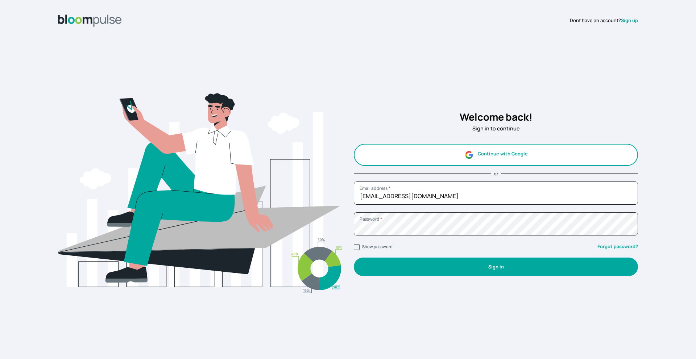
click at [496, 273] on button "Sign in" at bounding box center [496, 267] width 284 height 18
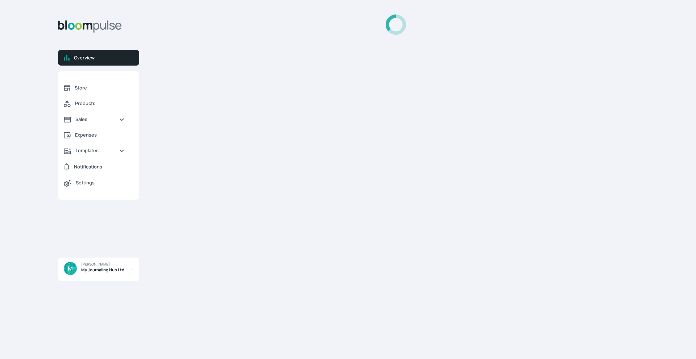
select select "2025"
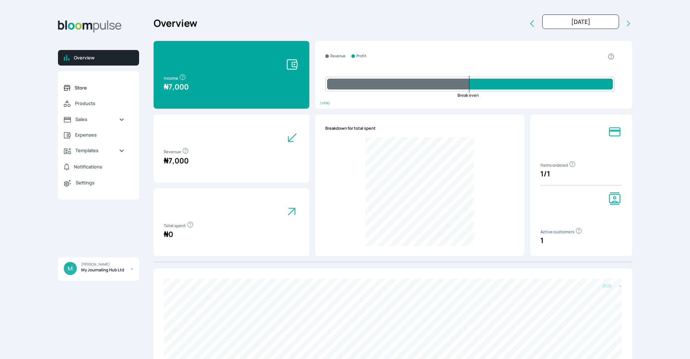
click at [88, 88] on span "Store" at bounding box center [100, 87] width 50 height 7
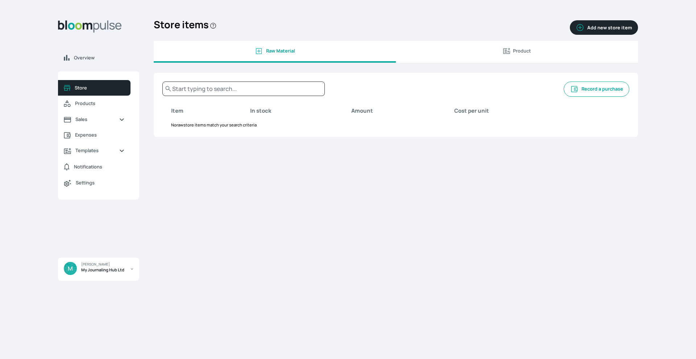
click at [523, 51] on span "Product" at bounding box center [522, 50] width 18 height 7
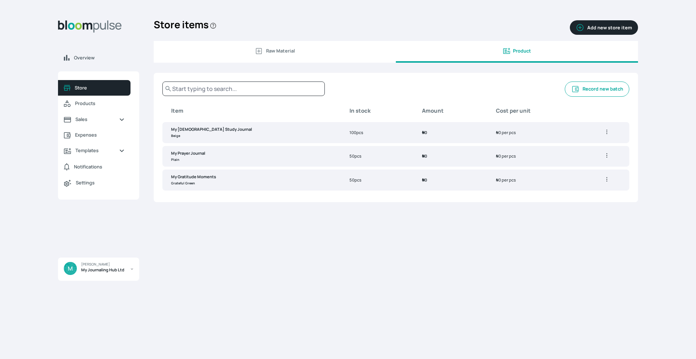
click at [590, 91] on button "Record new batch" at bounding box center [597, 89] width 65 height 15
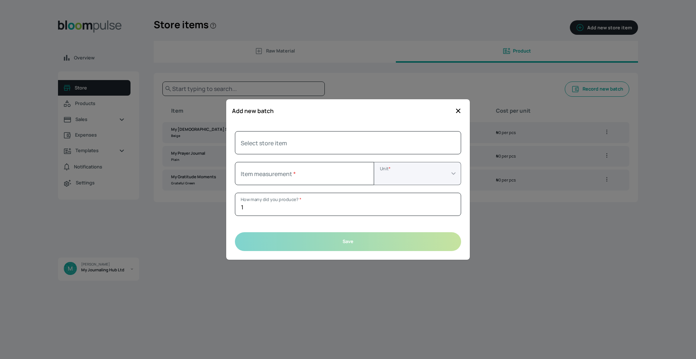
click at [459, 112] on icon "button" at bounding box center [457, 110] width 7 height 7
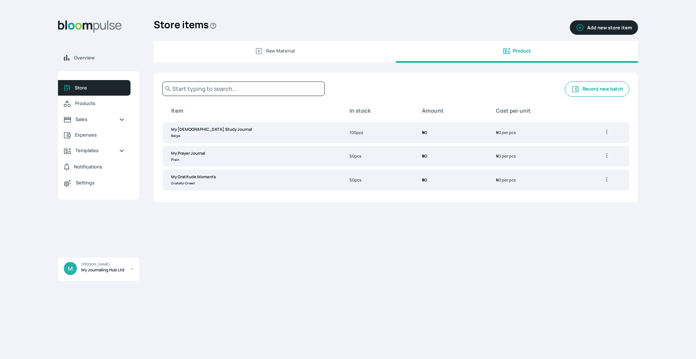
click at [604, 133] on icon "button" at bounding box center [606, 131] width 7 height 7
click at [578, 147] on span "Edit" at bounding box center [575, 147] width 8 height 6
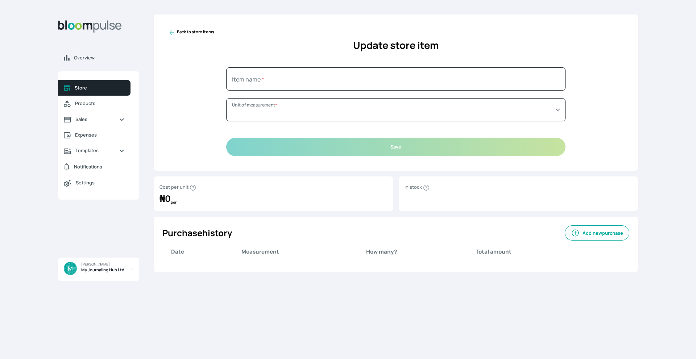
type input "My [DEMOGRAPHIC_DATA] Study Journal (Beige)"
select select "PIECE"
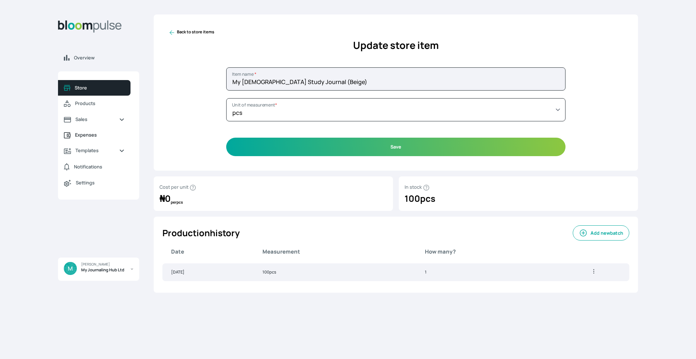
click at [101, 135] on span "Expenses" at bounding box center [100, 135] width 50 height 7
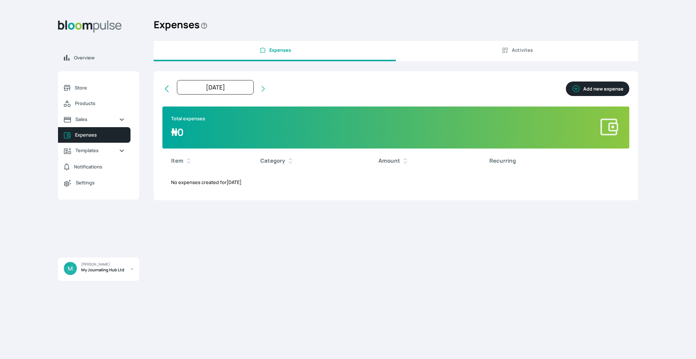
click at [528, 55] on button "Activites" at bounding box center [517, 51] width 242 height 20
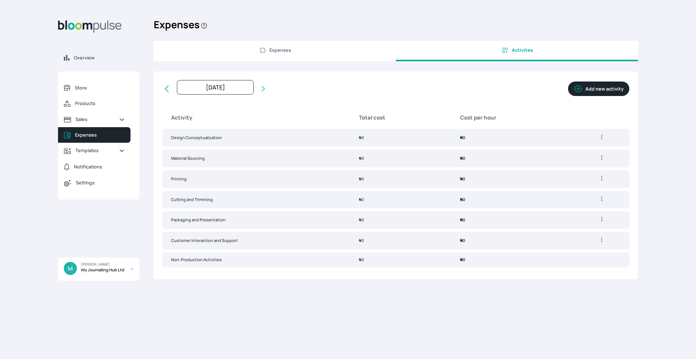
click at [274, 55] on button "Expenses" at bounding box center [275, 51] width 242 height 20
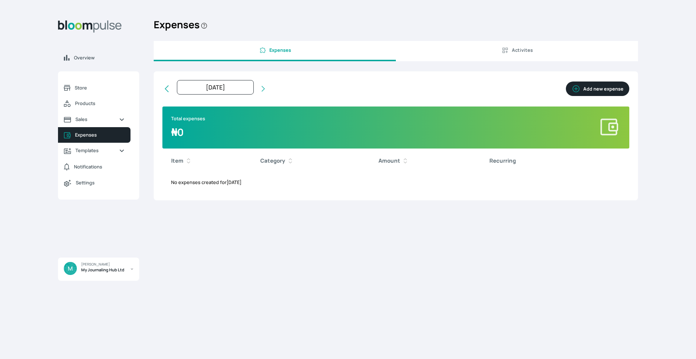
click at [589, 86] on button "Add new expense" at bounding box center [597, 89] width 63 height 14
select select "[DATE]T00:00:00Z"
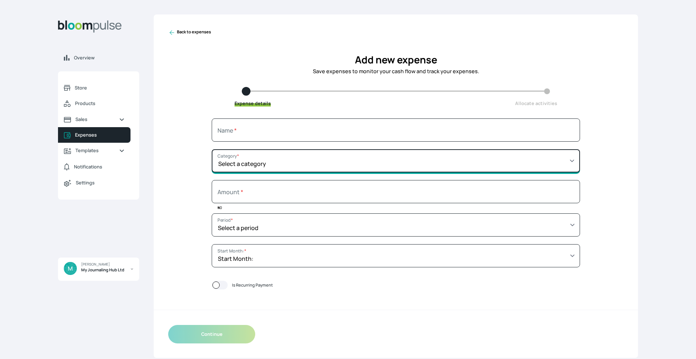
click at [363, 163] on select "Select a category SALARY RENT MARKETING TOOLS & EQUIPMENTS UTILITY BILLS OTHER" at bounding box center [396, 160] width 368 height 23
select select "TOOLS & EQUIPMENTS"
click at [212, 149] on select "Select a category SALARY RENT MARKETING TOOLS & EQUIPMENTS UTILITY BILLS OTHER" at bounding box center [396, 160] width 368 height 23
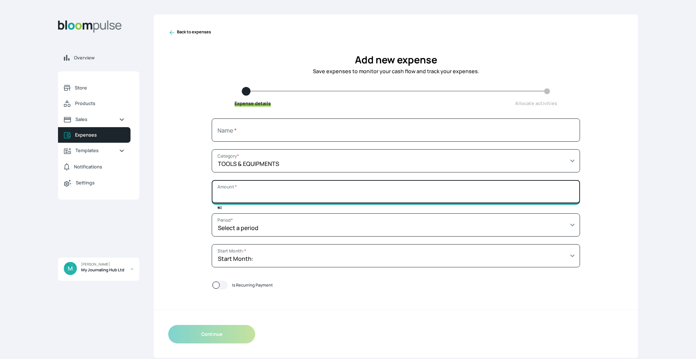
click at [338, 199] on input "Amount *" at bounding box center [396, 191] width 368 height 23
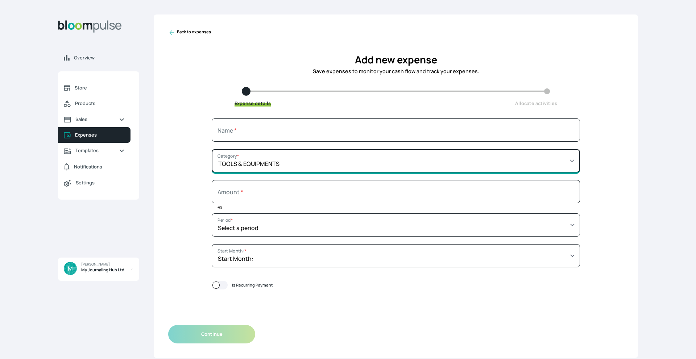
type input "0"
click at [278, 164] on select "Select a category SALARY RENT MARKETING TOOLS & EQUIPMENTS UTILITY BILLS OTHER" at bounding box center [396, 160] width 368 height 23
select select "OTHER"
click at [212, 149] on select "Select a category SALARY RENT MARKETING TOOLS & EQUIPMENTS UTILITY BILLS OTHER" at bounding box center [396, 160] width 368 height 23
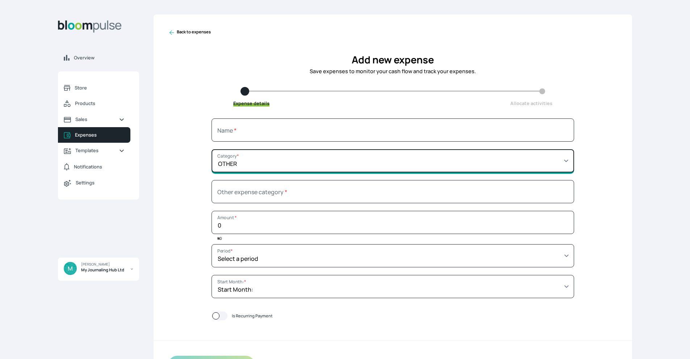
scroll to position [12, 0]
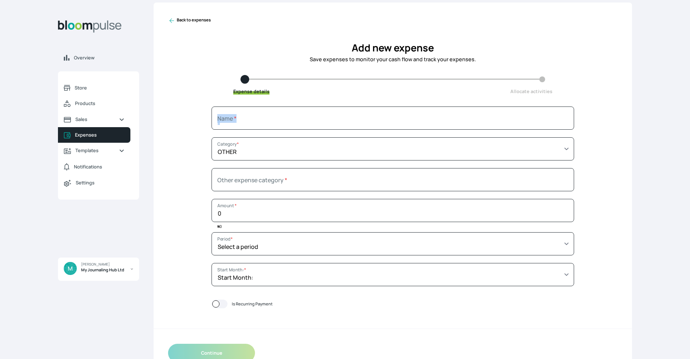
drag, startPoint x: 295, startPoint y: 137, endPoint x: 286, endPoint y: 119, distance: 19.8
click at [286, 119] on div "Name * Select a category SALARY RENT MARKETING TOOLS & EQUIPMENTS UTILITY BILLS…" at bounding box center [393, 211] width 363 height 208
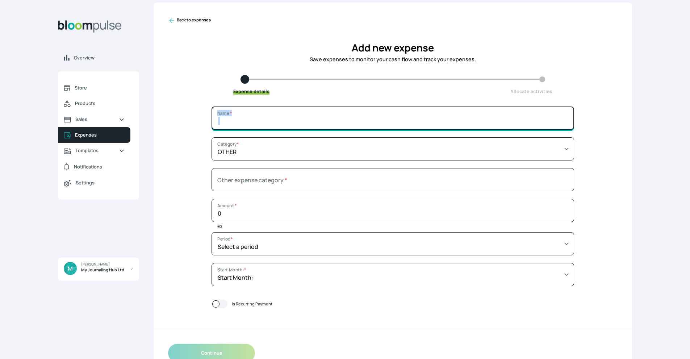
click at [286, 119] on input "Name *" at bounding box center [393, 118] width 363 height 23
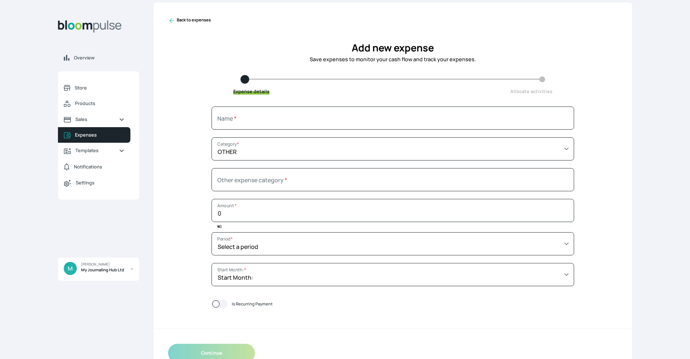
click at [170, 20] on icon at bounding box center [171, 20] width 7 height 7
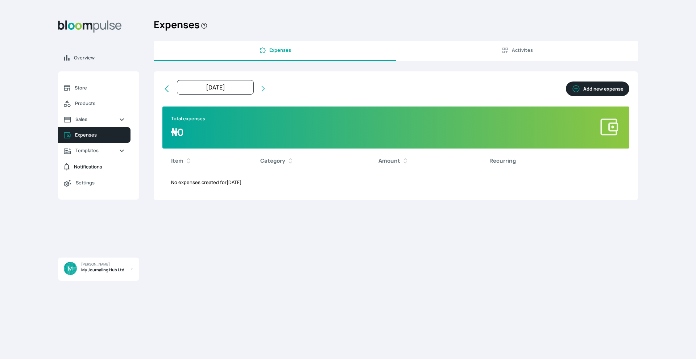
click at [93, 169] on span "Notifications" at bounding box center [88, 166] width 28 height 7
